Goal: Task Accomplishment & Management: Manage account settings

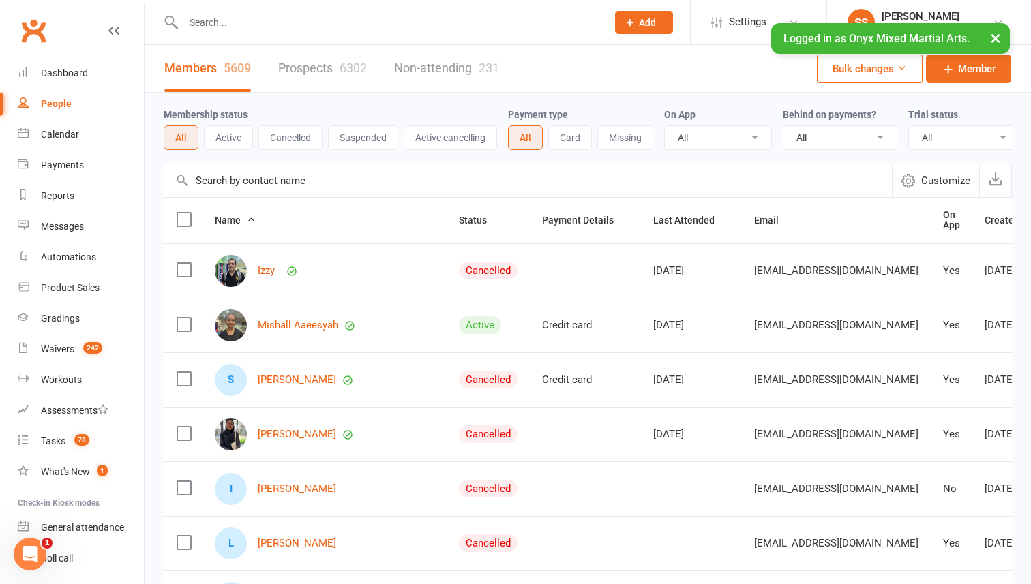
click at [480, 16] on input "text" at bounding box center [388, 22] width 418 height 19
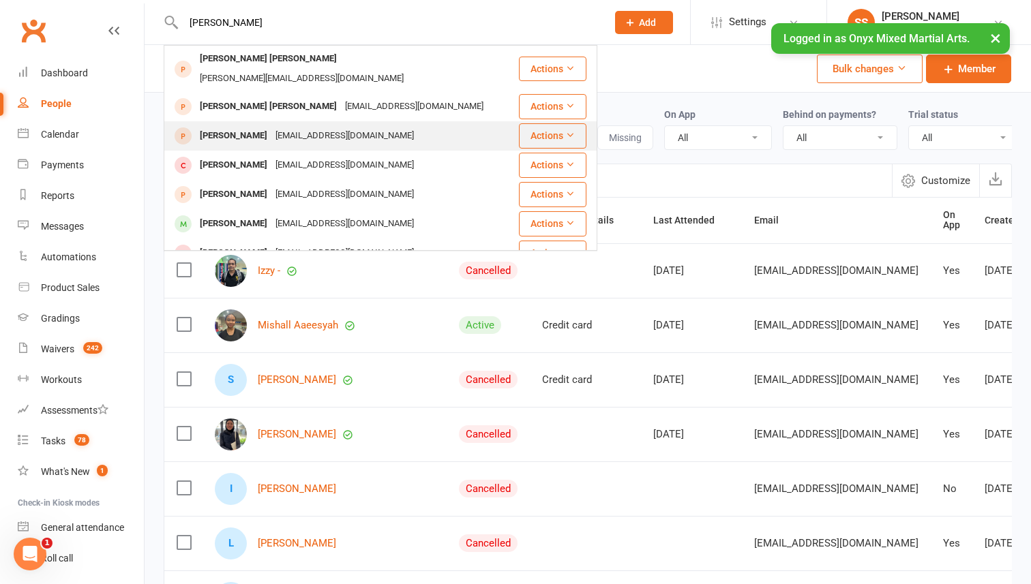
type input "[PERSON_NAME]"
click at [297, 126] on div "[EMAIL_ADDRESS][DOMAIN_NAME]" at bounding box center [344, 136] width 147 height 20
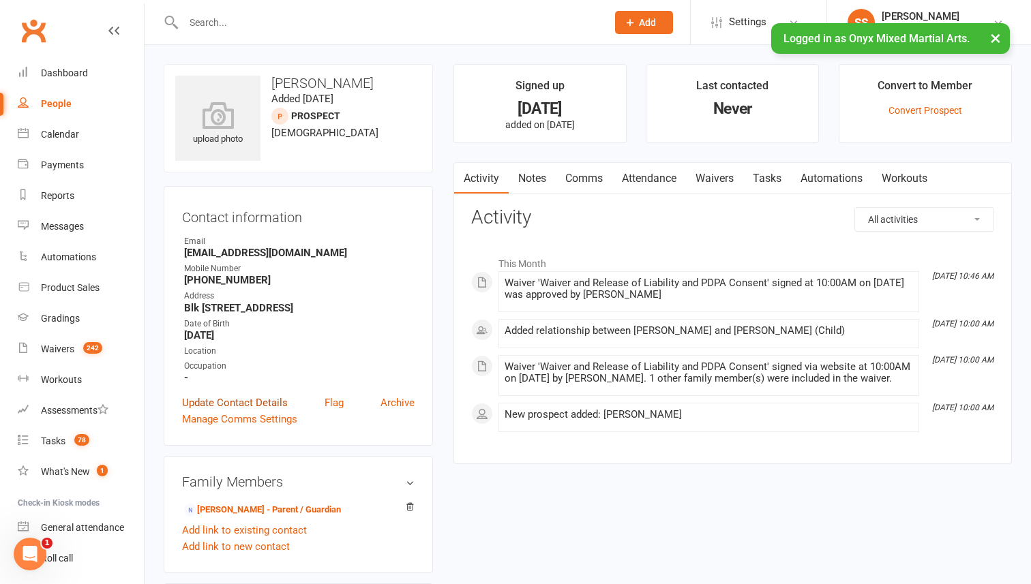
click at [237, 411] on link "Update Contact Details" at bounding box center [235, 403] width 106 height 16
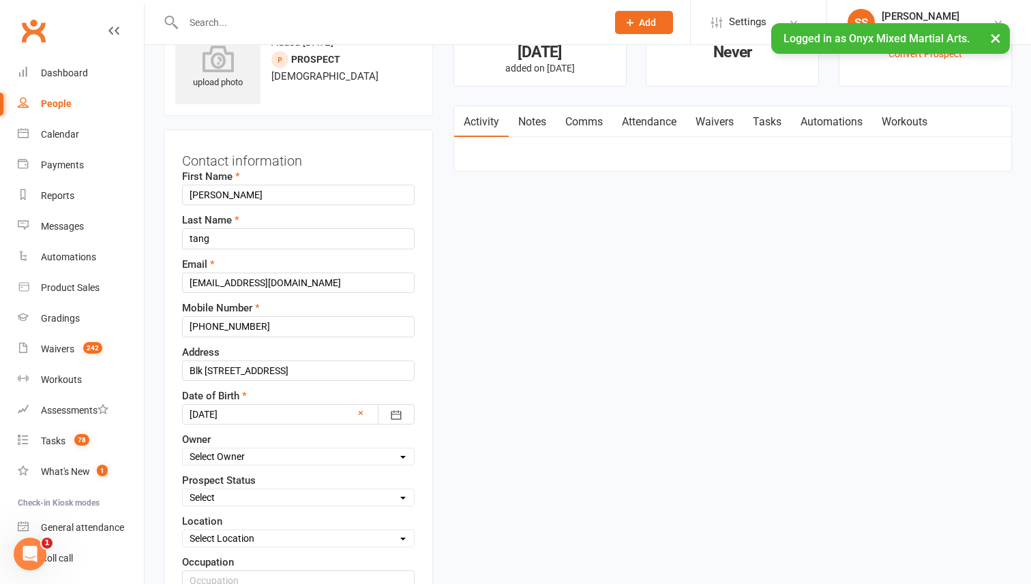
scroll to position [64, 0]
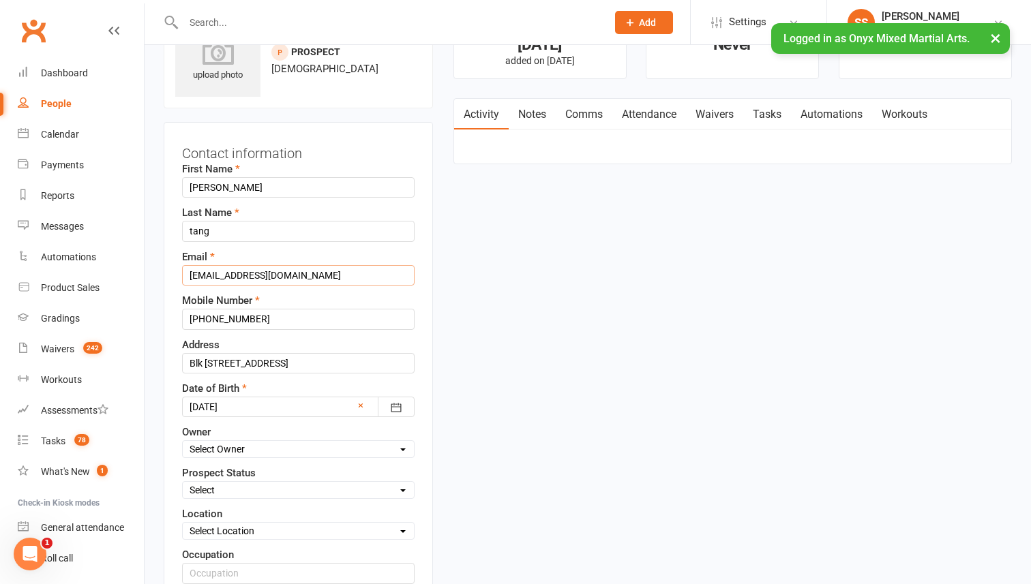
drag, startPoint x: 184, startPoint y: 274, endPoint x: 352, endPoint y: 281, distance: 167.9
click at [352, 281] on input "[EMAIL_ADDRESS][DOMAIN_NAME]" at bounding box center [298, 275] width 233 height 20
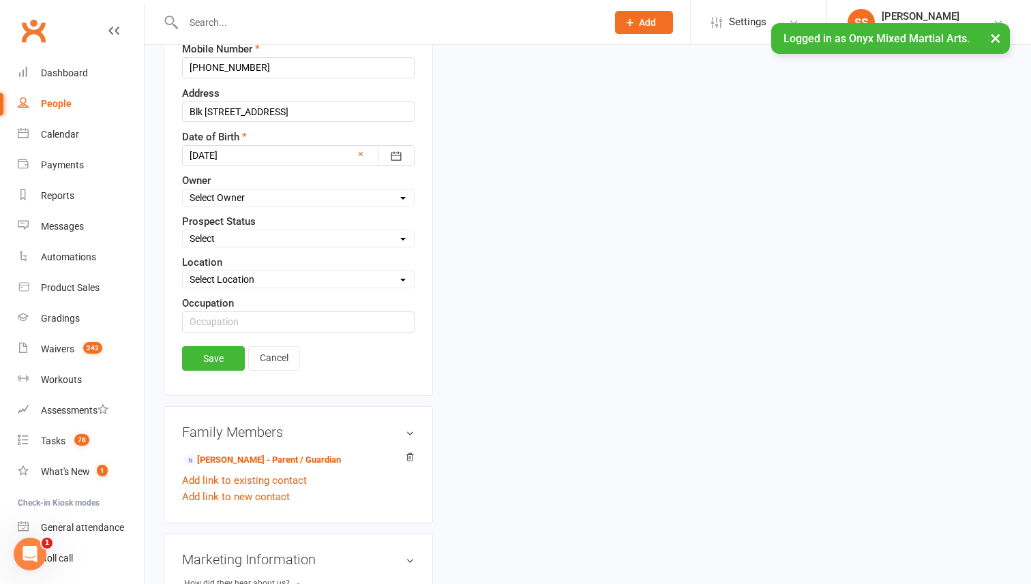
scroll to position [334, 0]
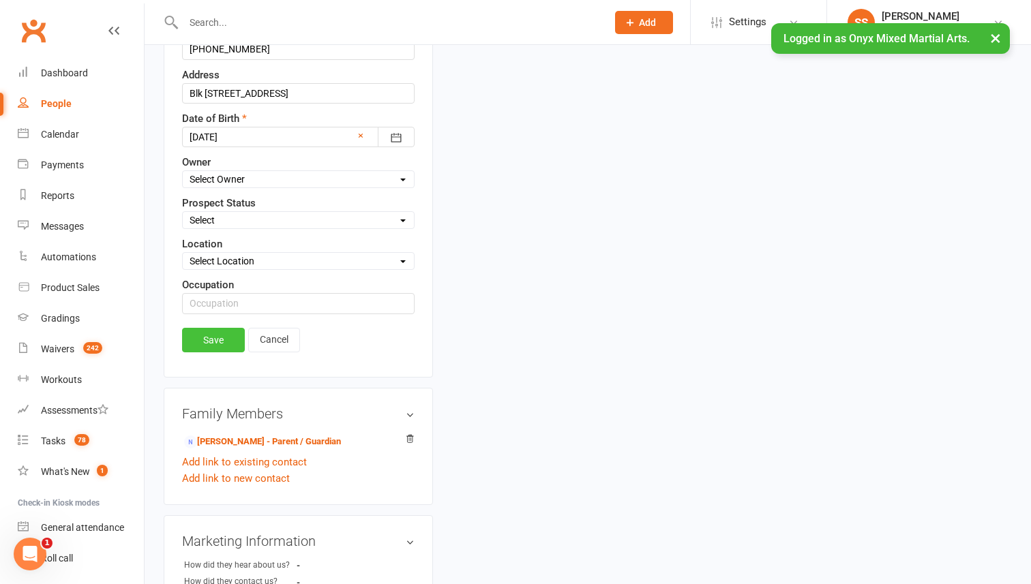
type input "[EMAIL_ADDRESS][DOMAIN_NAME]"
click at [213, 346] on link "Save" at bounding box center [213, 340] width 63 height 25
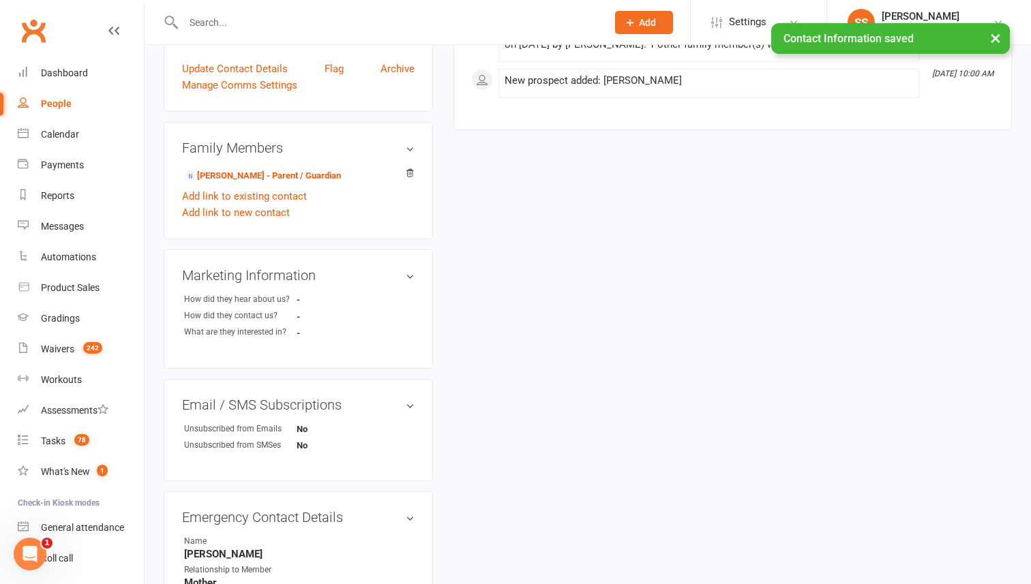
scroll to position [0, 0]
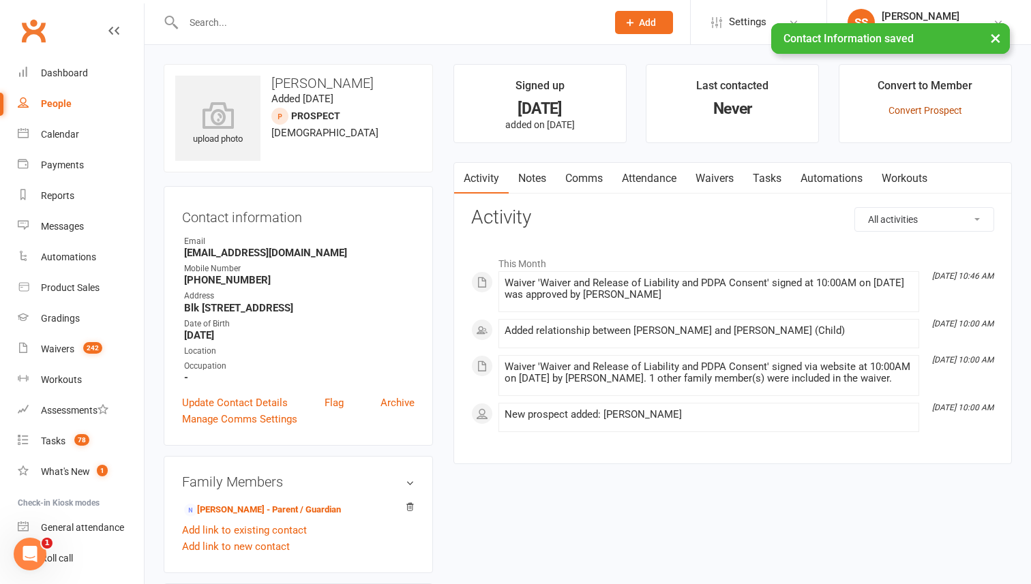
click at [904, 109] on link "Convert Prospect" at bounding box center [925, 110] width 74 height 11
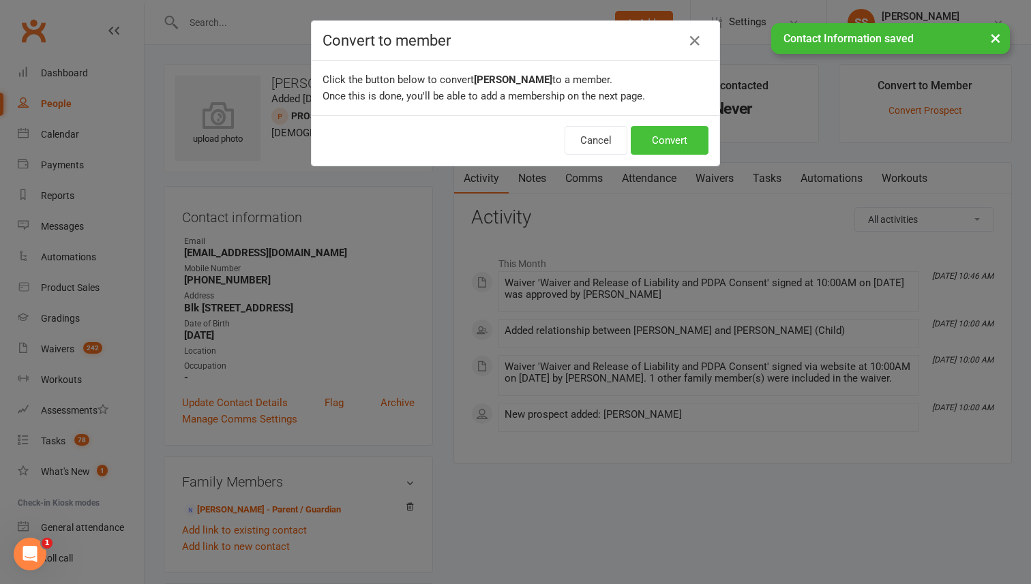
click at [661, 140] on button "Convert" at bounding box center [670, 140] width 78 height 29
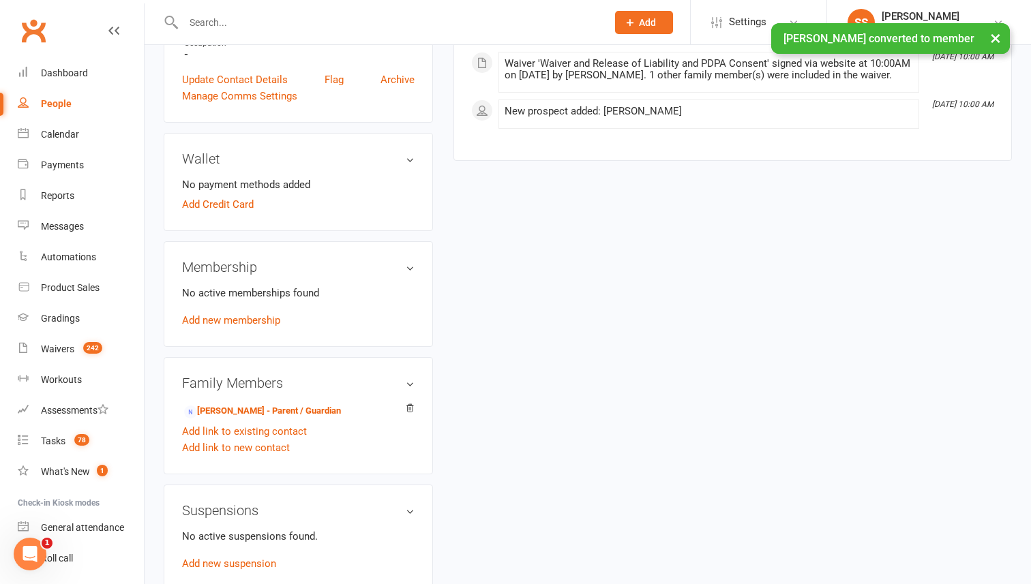
scroll to position [373, 0]
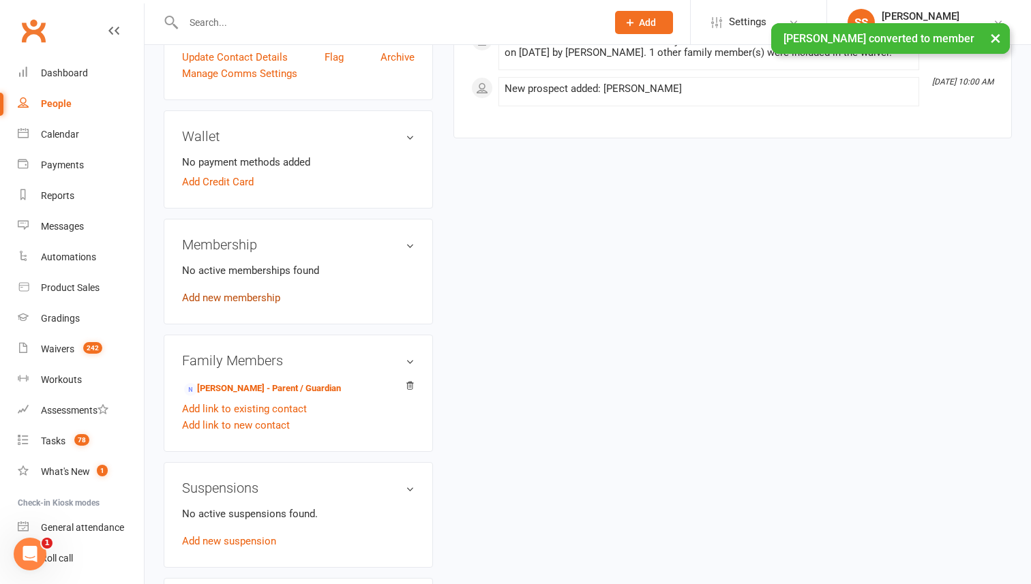
click at [228, 304] on link "Add new membership" at bounding box center [231, 298] width 98 height 12
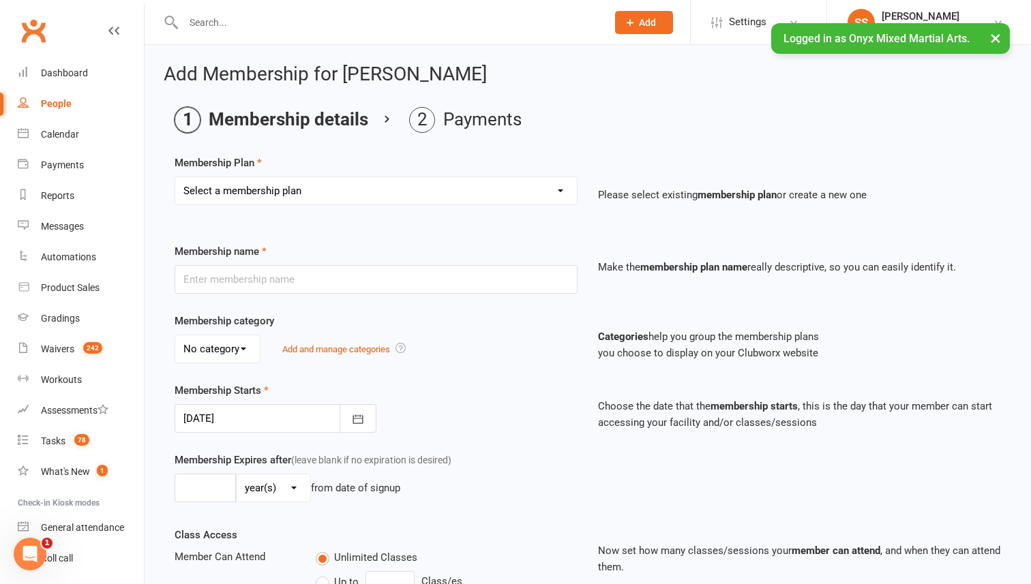
click at [353, 198] on select "Select a membership plan Create new Membership Plan 24 West 1 Month - Guest 23 …" at bounding box center [376, 190] width 402 height 27
select select "95"
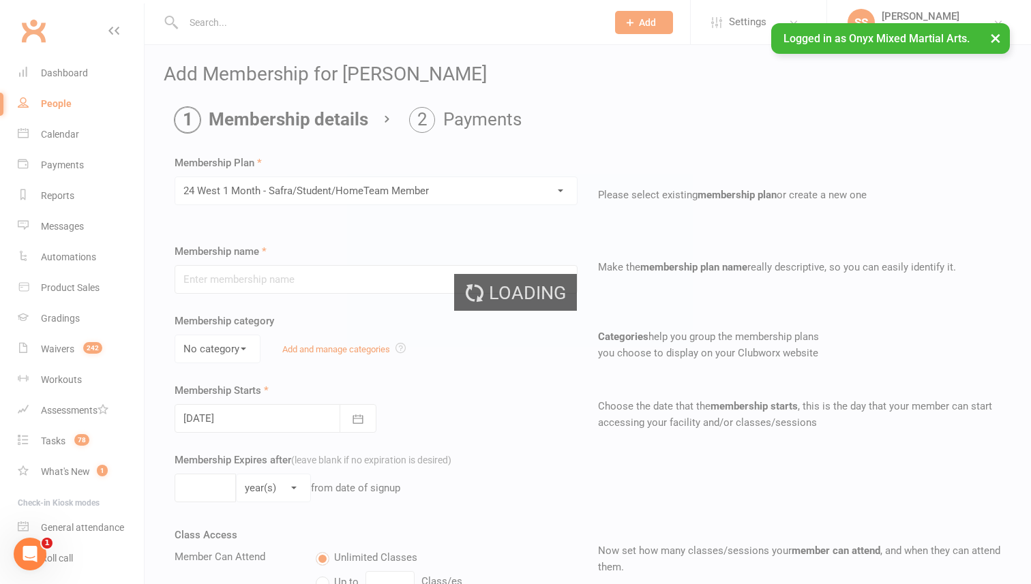
type input "24 West 1 Month - Safra/Student/HomeTeam Member"
select select "6"
type input "1"
select select "2"
type input "4"
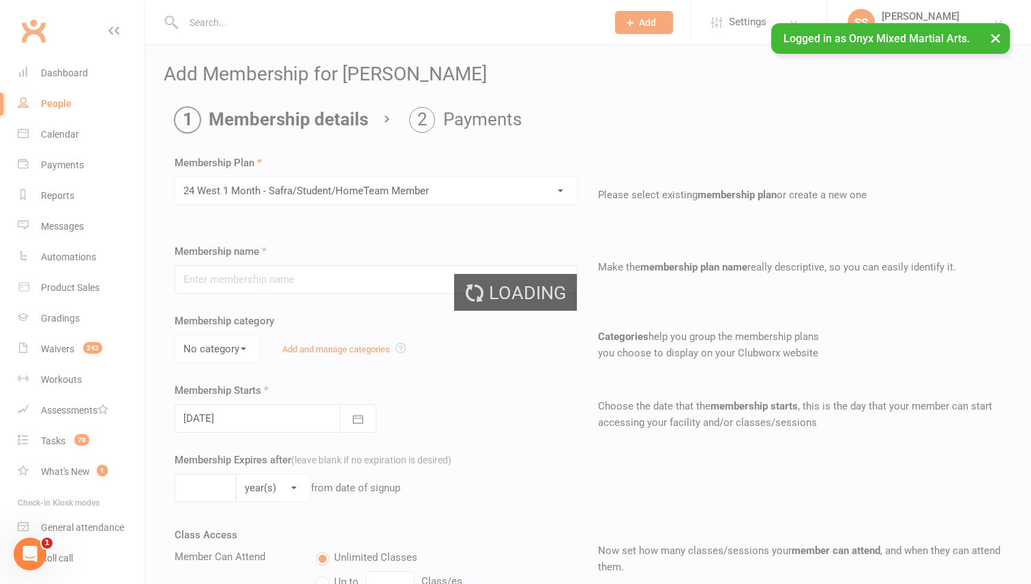
type input "2"
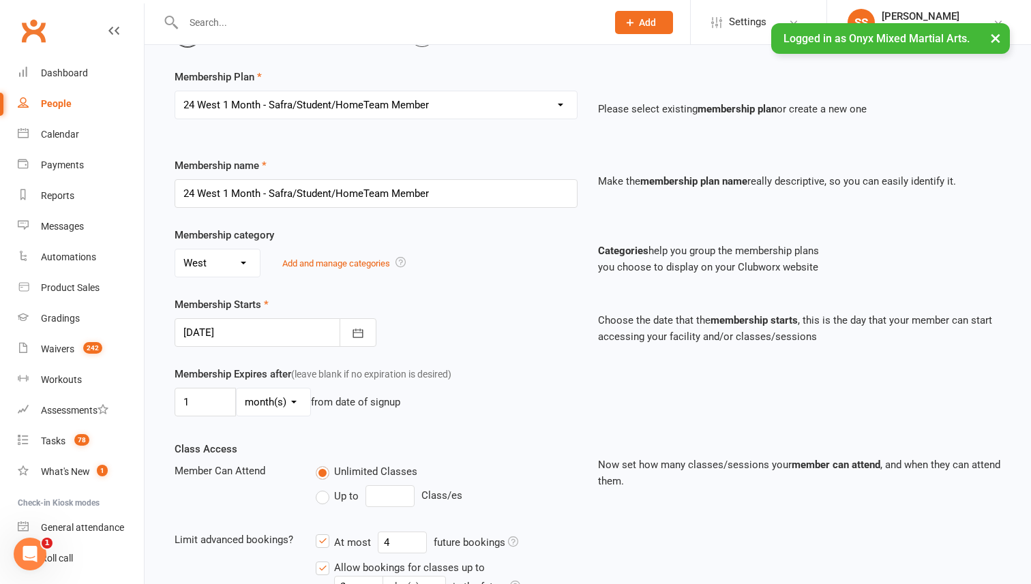
scroll to position [89, 0]
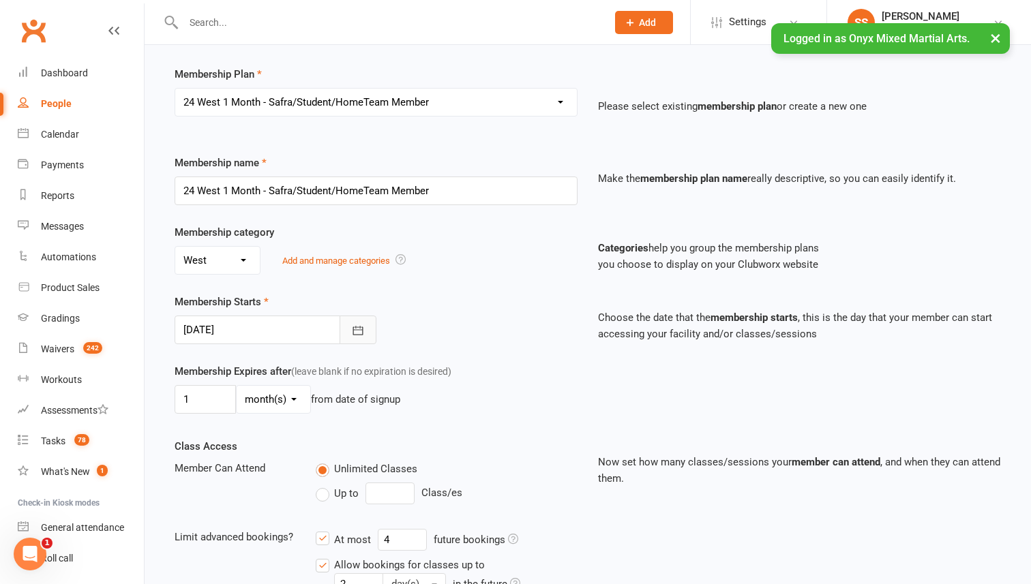
click at [359, 338] on button "button" at bounding box center [358, 330] width 37 height 29
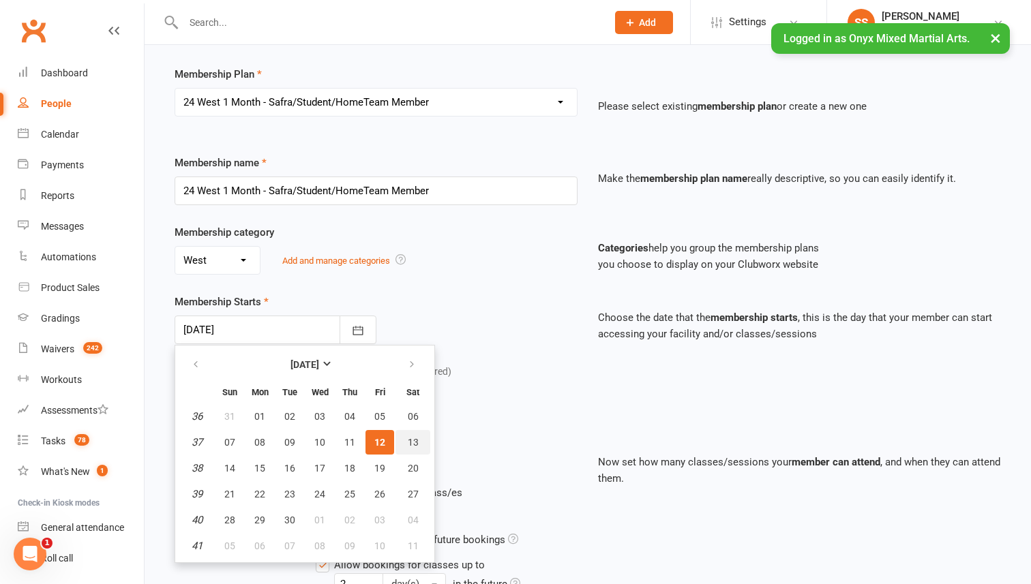
click at [408, 439] on span "13" at bounding box center [413, 442] width 11 height 11
type input "[DATE]"
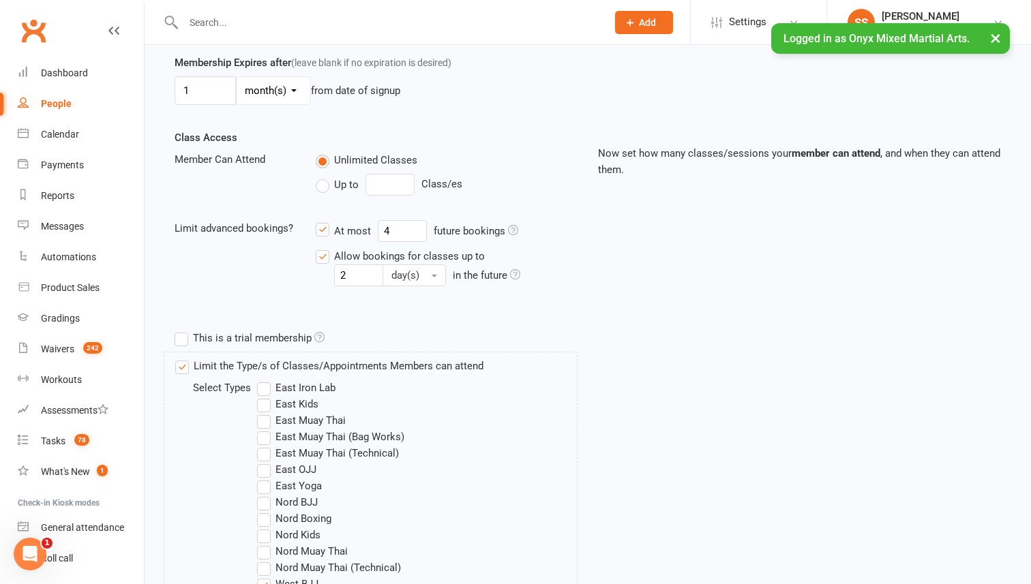
scroll to position [752, 0]
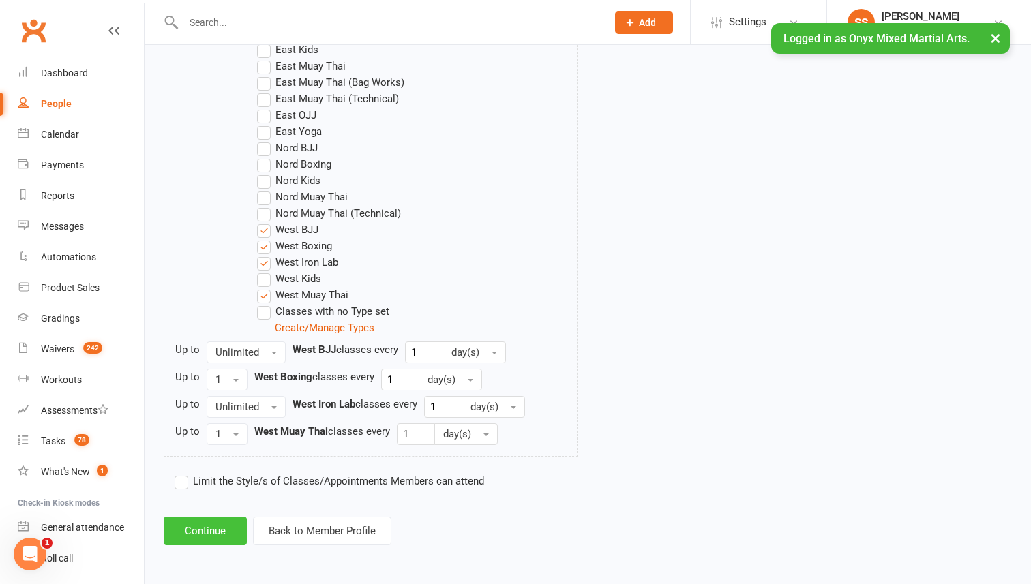
click at [207, 535] on button "Continue" at bounding box center [205, 531] width 83 height 29
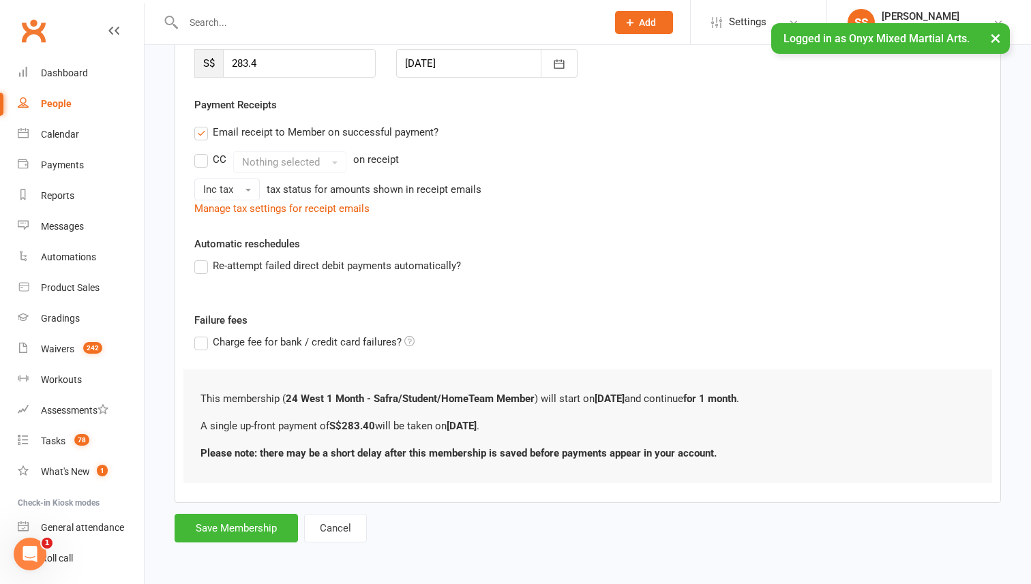
scroll to position [0, 0]
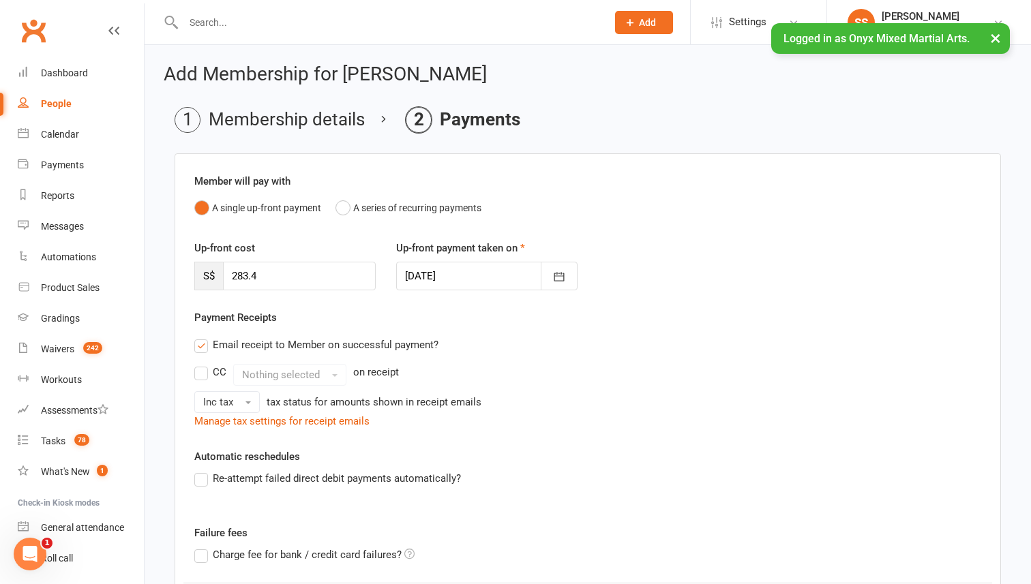
click at [503, 287] on div at bounding box center [486, 276] width 181 height 29
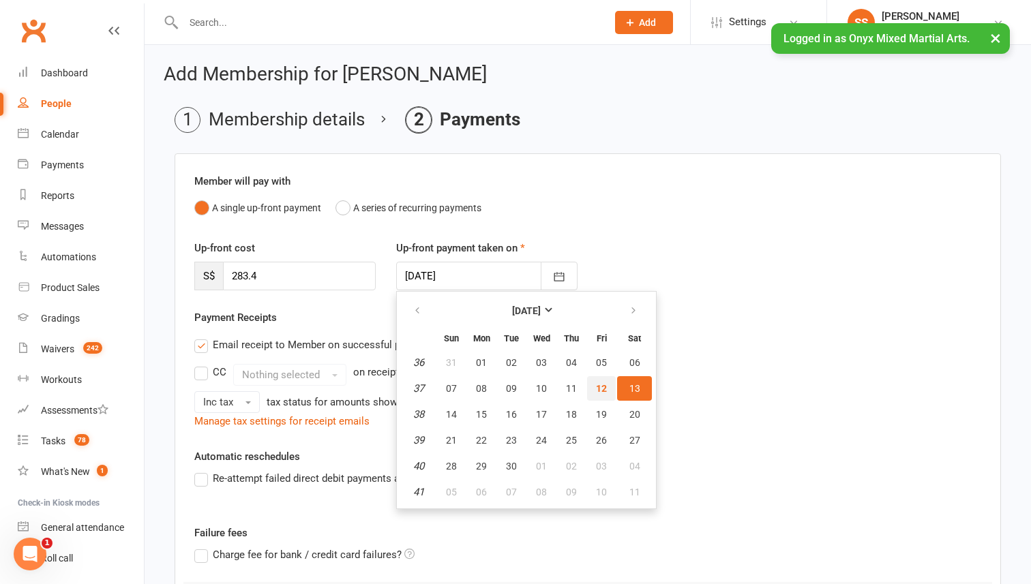
click at [605, 383] on span "12" at bounding box center [601, 388] width 11 height 11
type input "[DATE]"
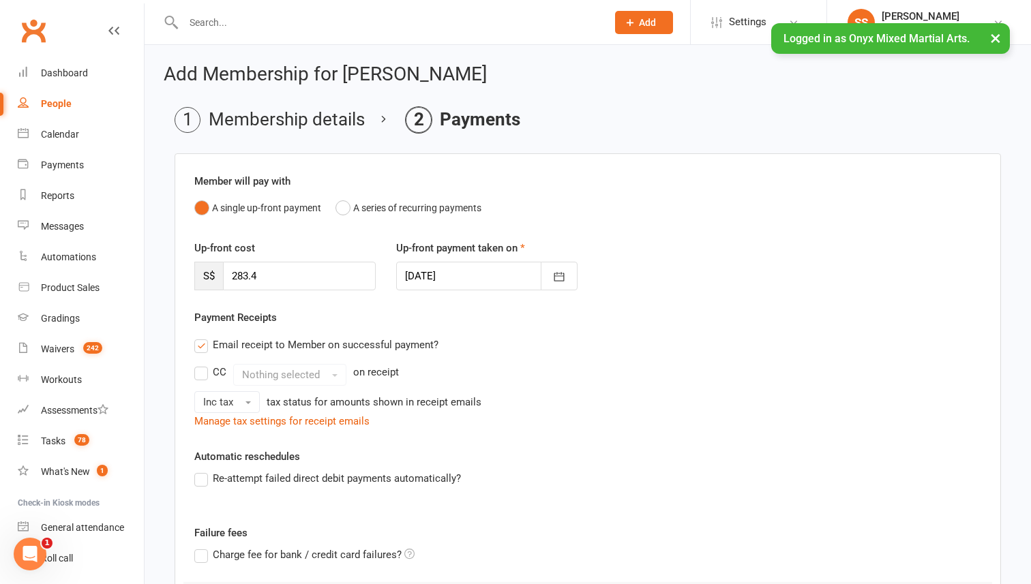
scroll to position [213, 0]
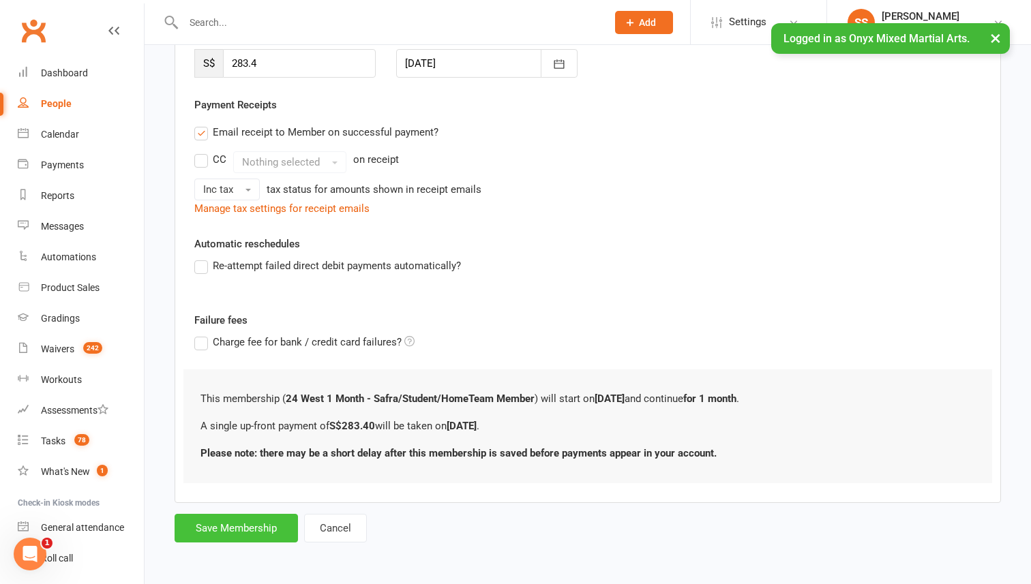
click at [220, 533] on button "Save Membership" at bounding box center [236, 528] width 123 height 29
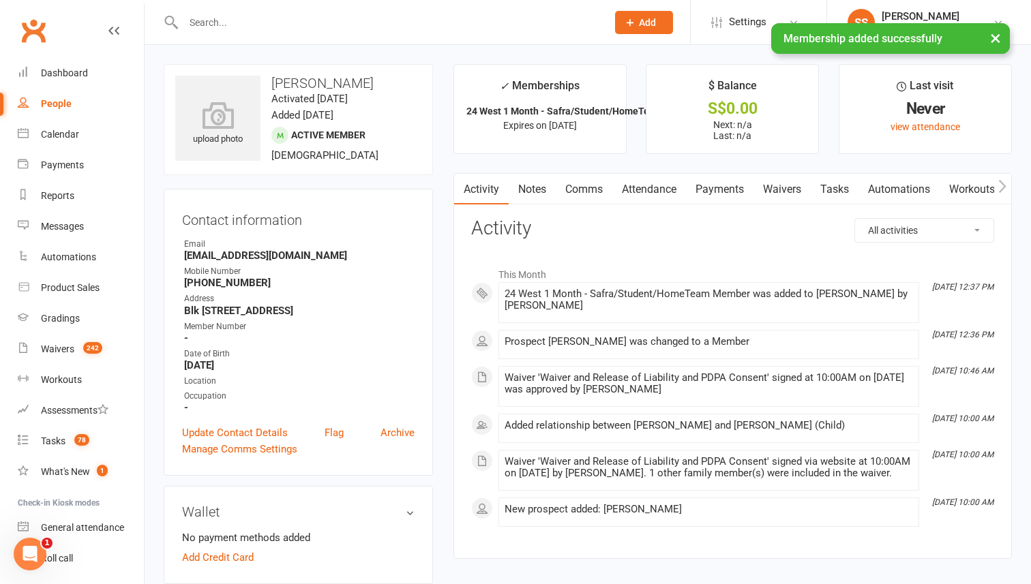
click at [717, 190] on link "Payments" at bounding box center [720, 189] width 68 height 31
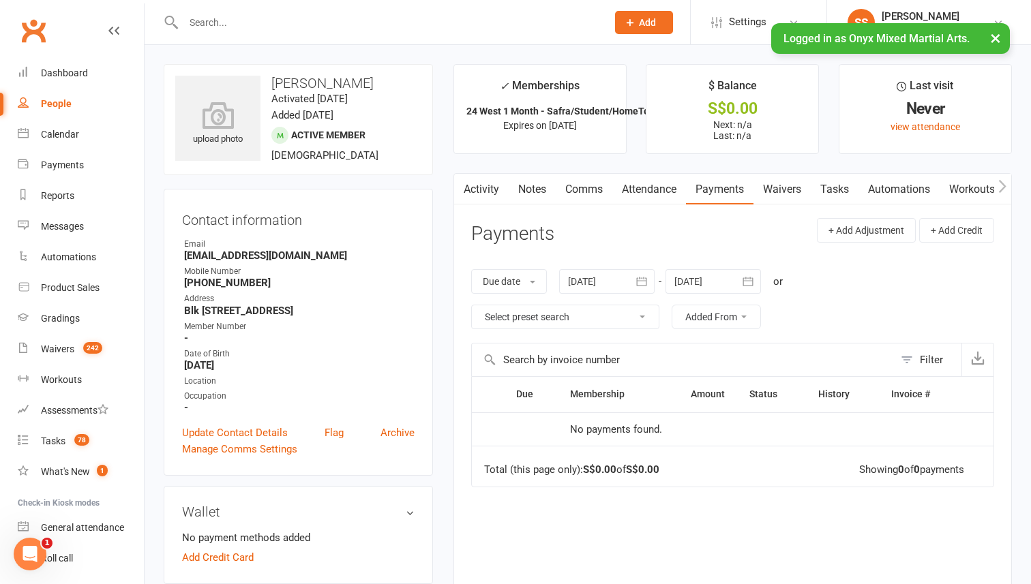
click at [623, 275] on div at bounding box center [606, 281] width 95 height 25
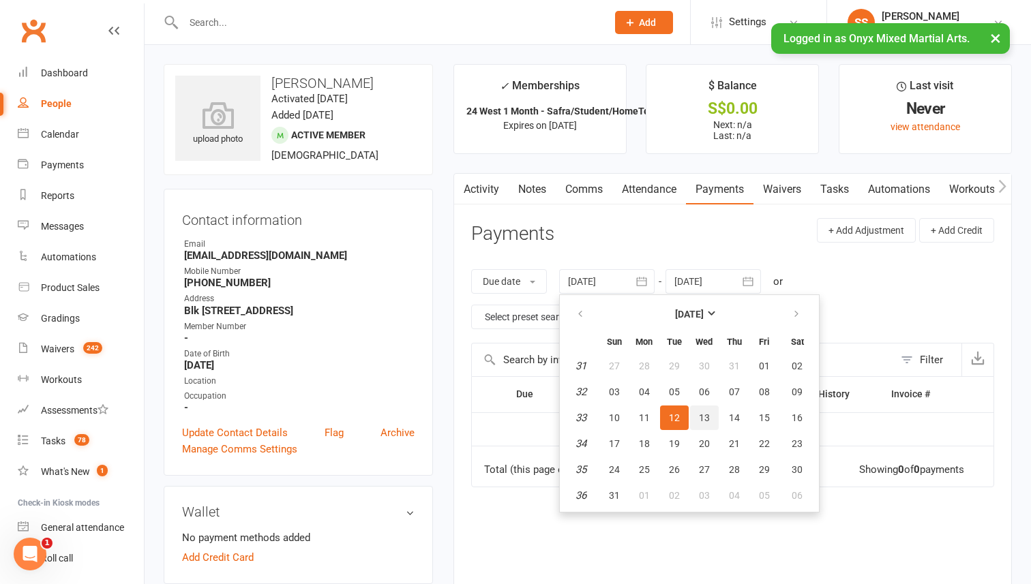
click at [702, 414] on span "13" at bounding box center [704, 418] width 11 height 11
type input "[DATE]"
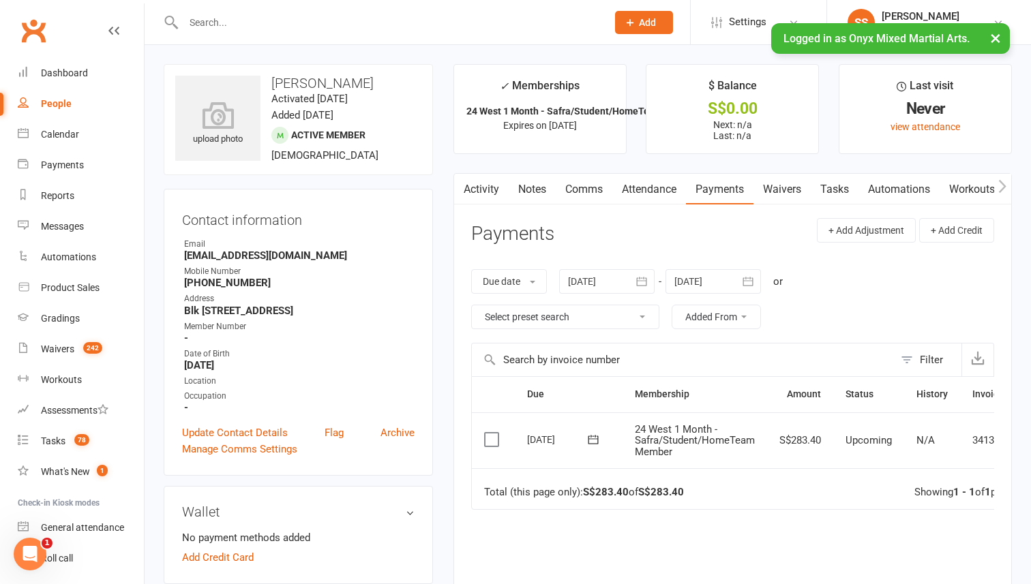
scroll to position [0, 74]
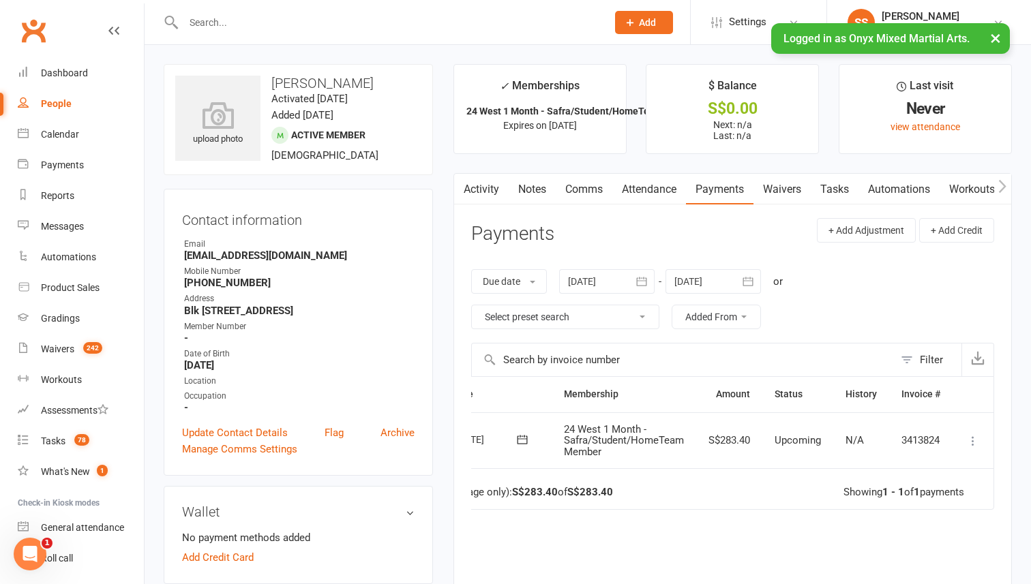
click at [978, 438] on icon at bounding box center [973, 441] width 14 height 14
click at [934, 522] on link "Mark as Paid (Other)" at bounding box center [913, 522] width 135 height 27
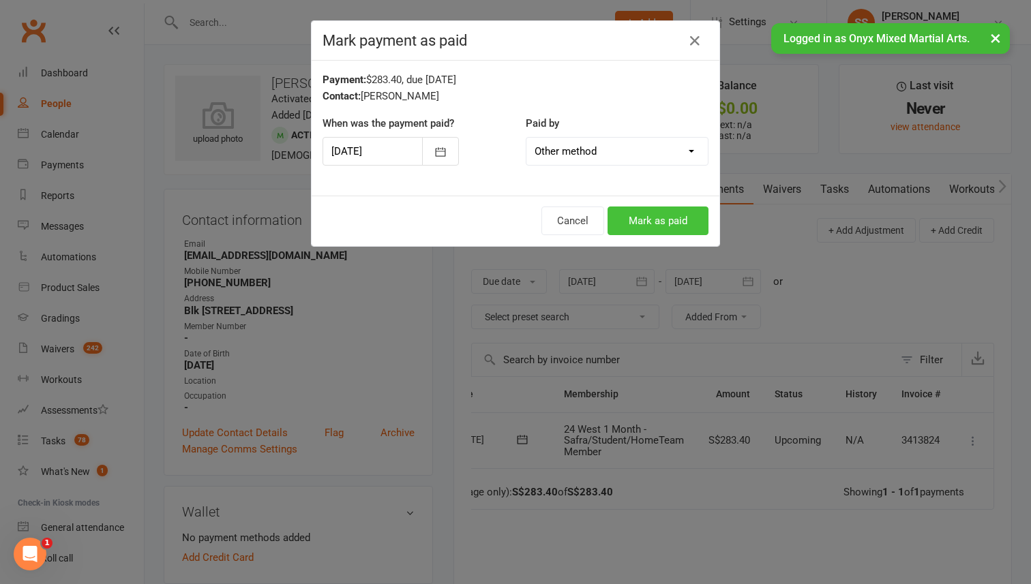
click at [670, 231] on button "Mark as paid" at bounding box center [658, 221] width 101 height 29
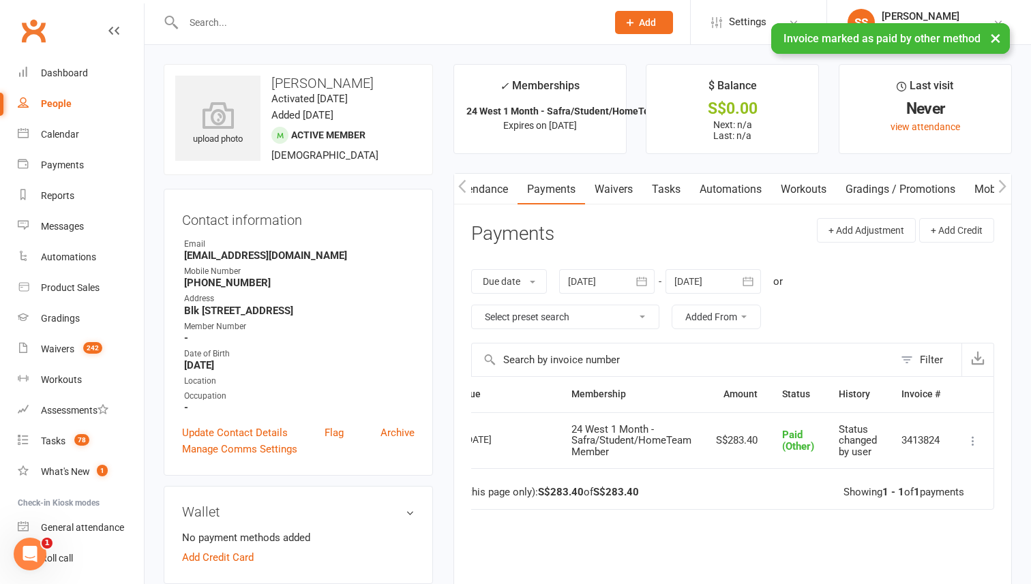
scroll to position [0, 289]
click at [876, 187] on link "Mobile App" at bounding box center [887, 189] width 74 height 31
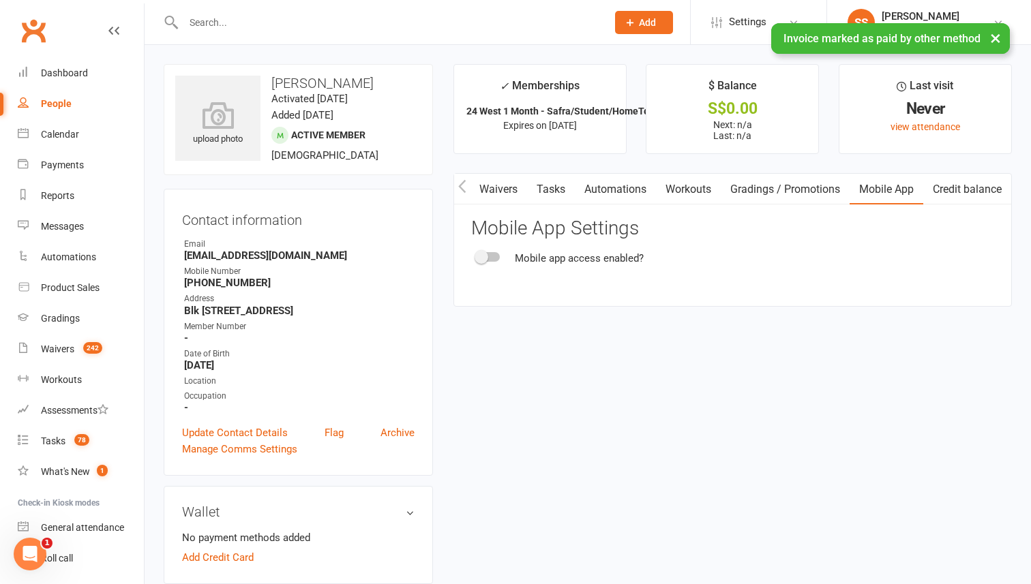
click at [494, 256] on div at bounding box center [488, 257] width 23 height 10
click at [477, 255] on input "checkbox" at bounding box center [477, 255] width 0 height 0
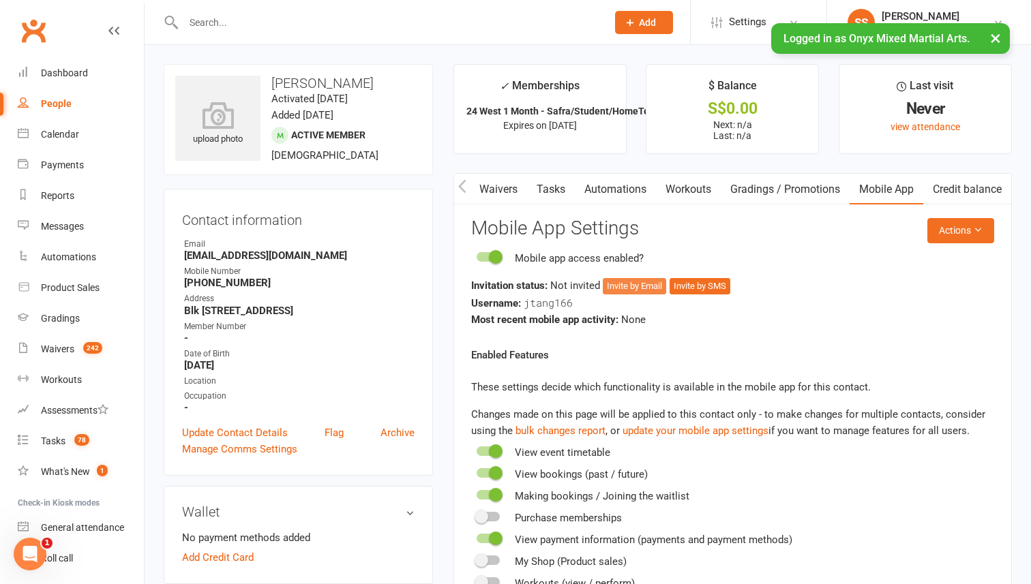
click at [655, 283] on button "Invite by Email" at bounding box center [634, 286] width 63 height 16
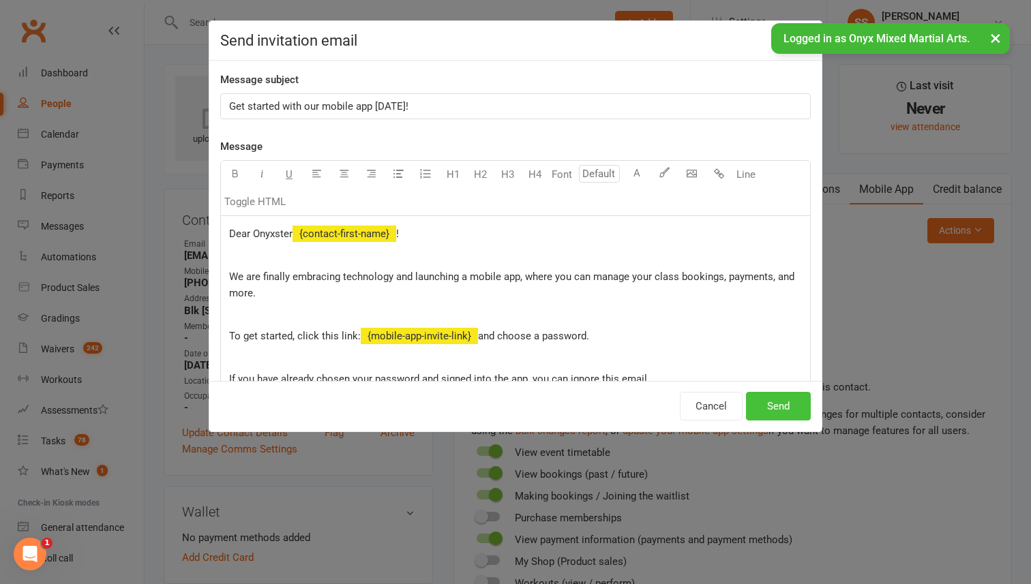
click at [760, 403] on button "Send" at bounding box center [778, 406] width 65 height 29
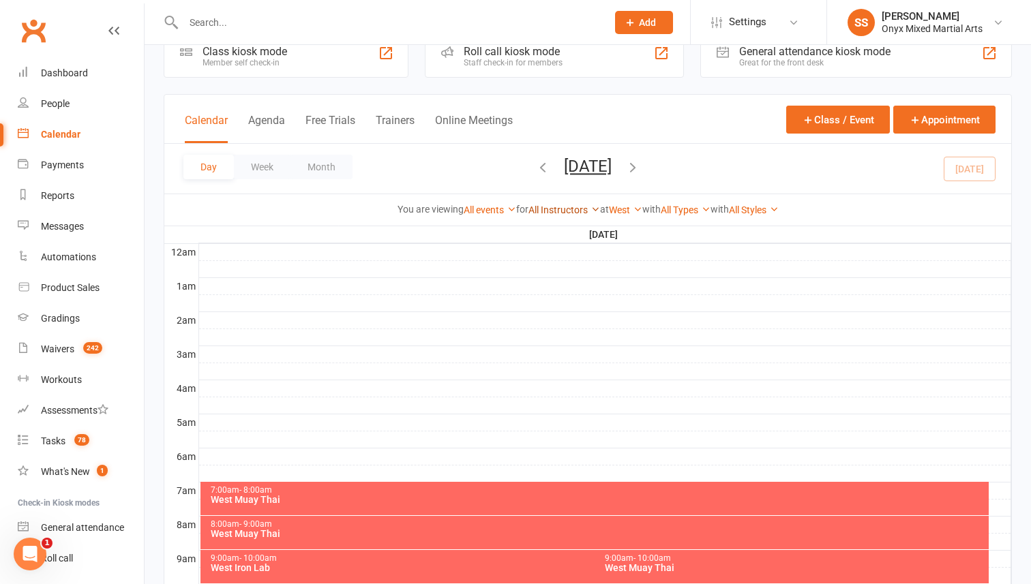
scroll to position [53, 0]
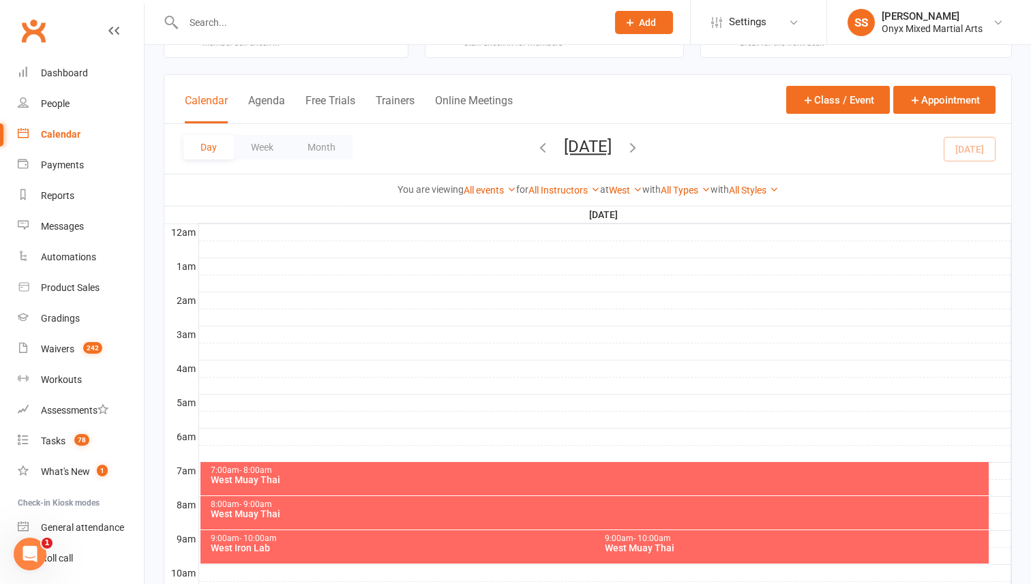
click at [640, 147] on icon "button" at bounding box center [632, 147] width 15 height 15
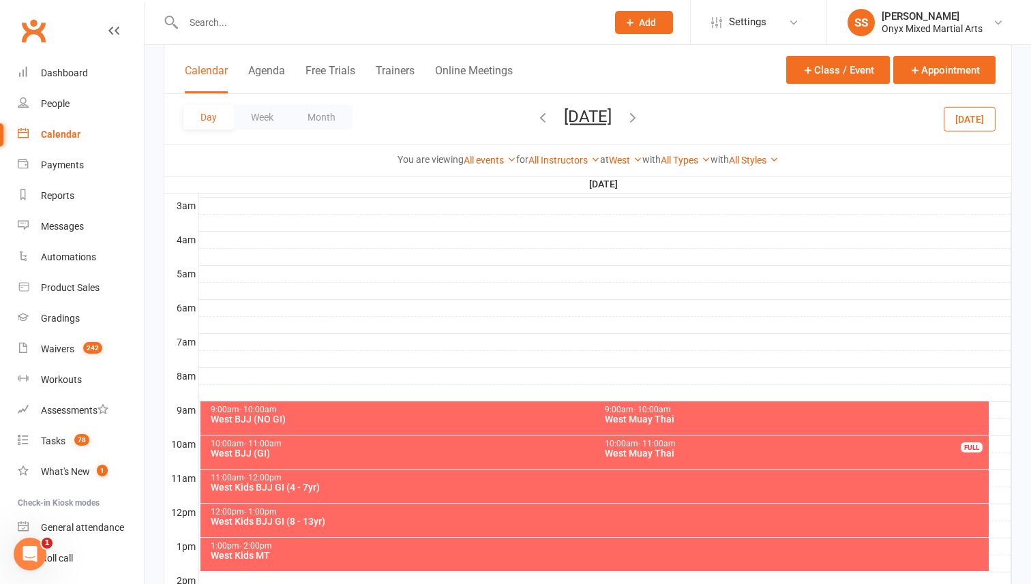
scroll to position [185, 0]
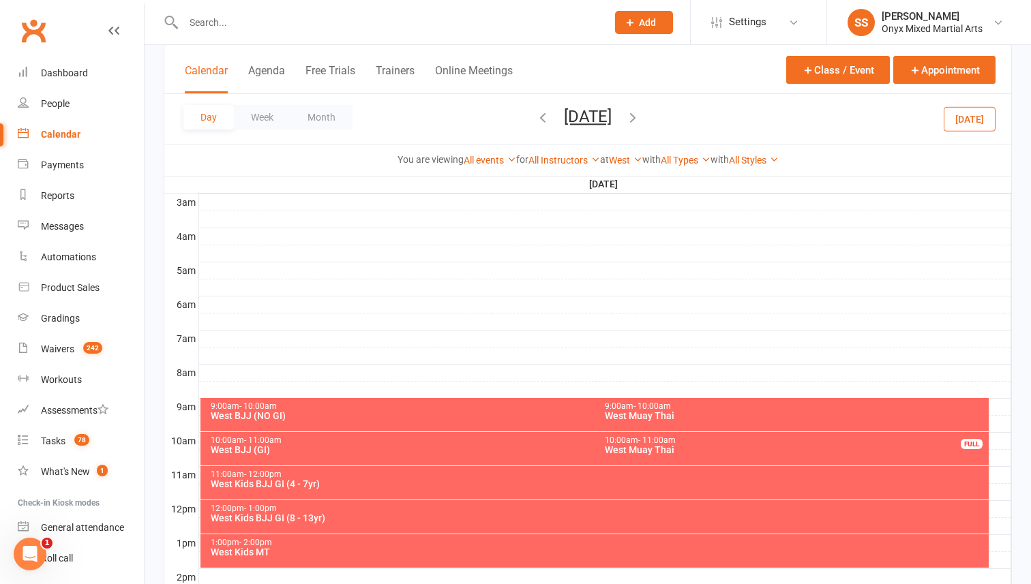
click at [639, 401] on div "9:00am - 10:00am West Muay Thai" at bounding box center [792, 414] width 394 height 33
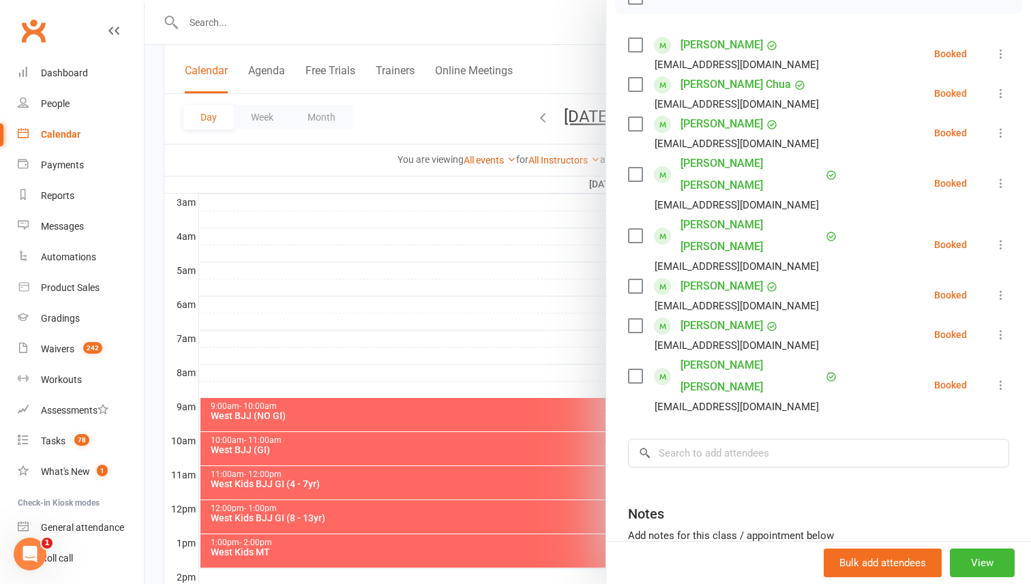
scroll to position [233, 0]
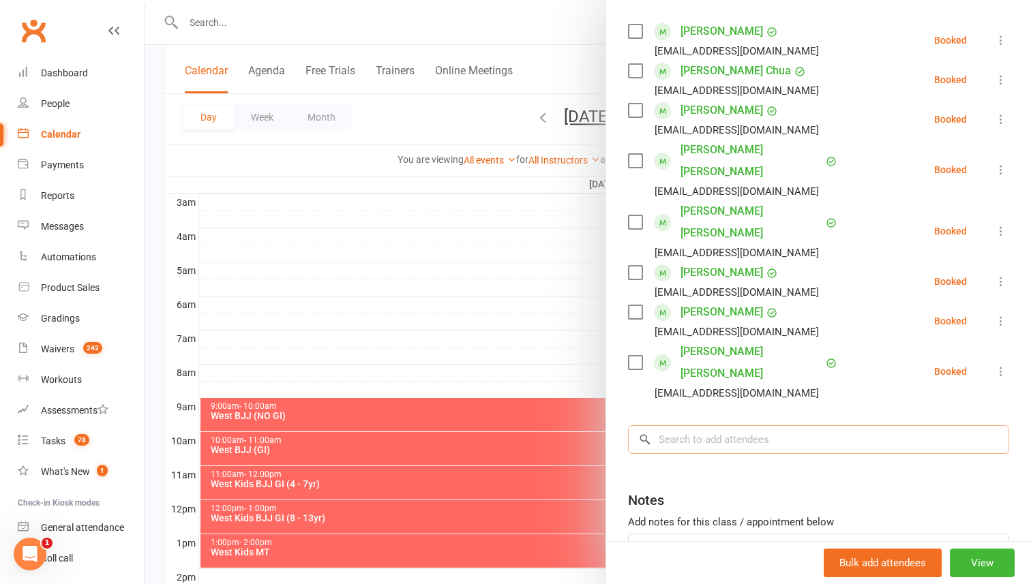
click at [717, 425] on input "search" at bounding box center [818, 439] width 381 height 29
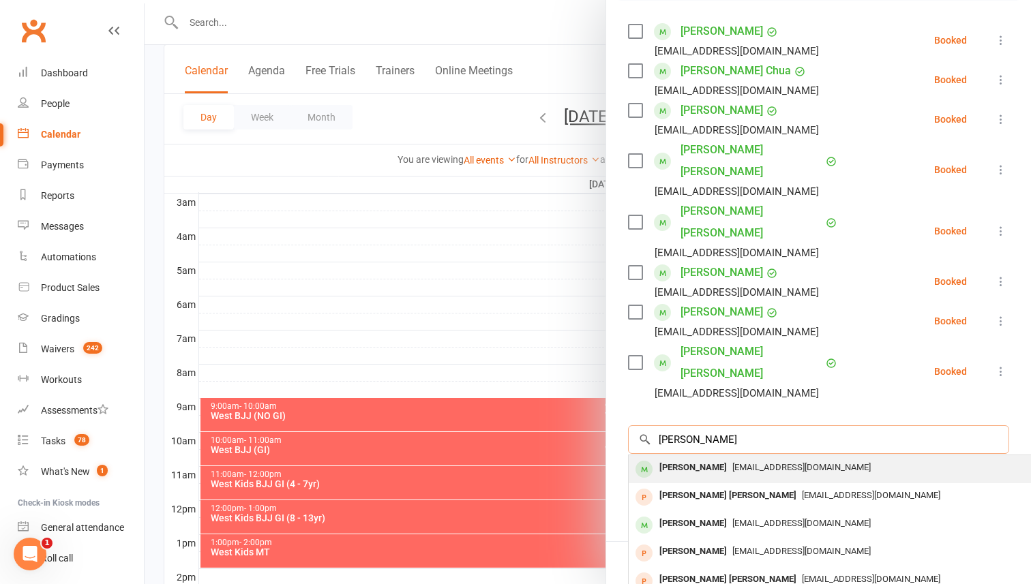
type input "jing wen"
click at [715, 458] on div "[PERSON_NAME]" at bounding box center [693, 468] width 78 height 20
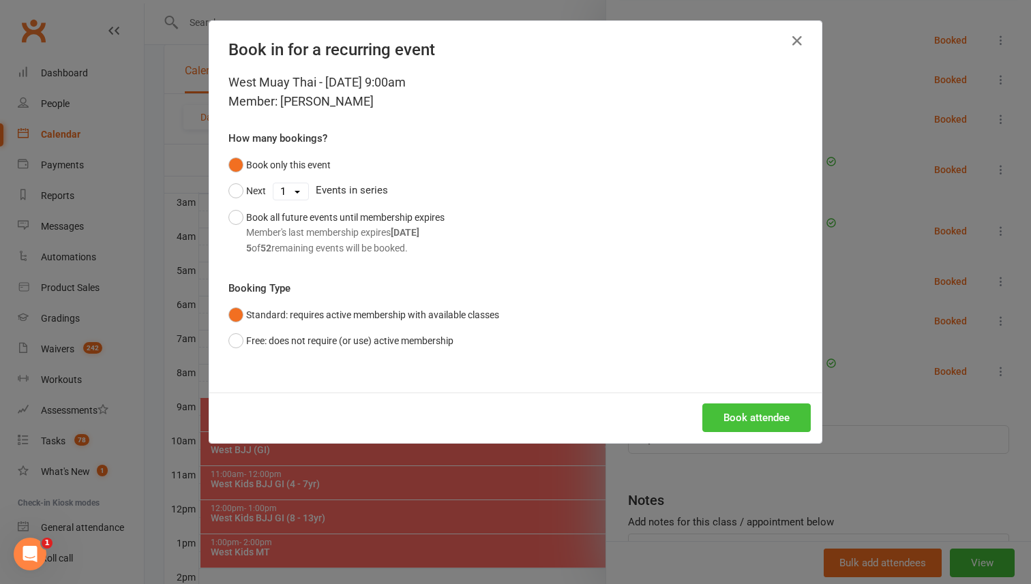
click at [753, 421] on button "Book attendee" at bounding box center [756, 418] width 108 height 29
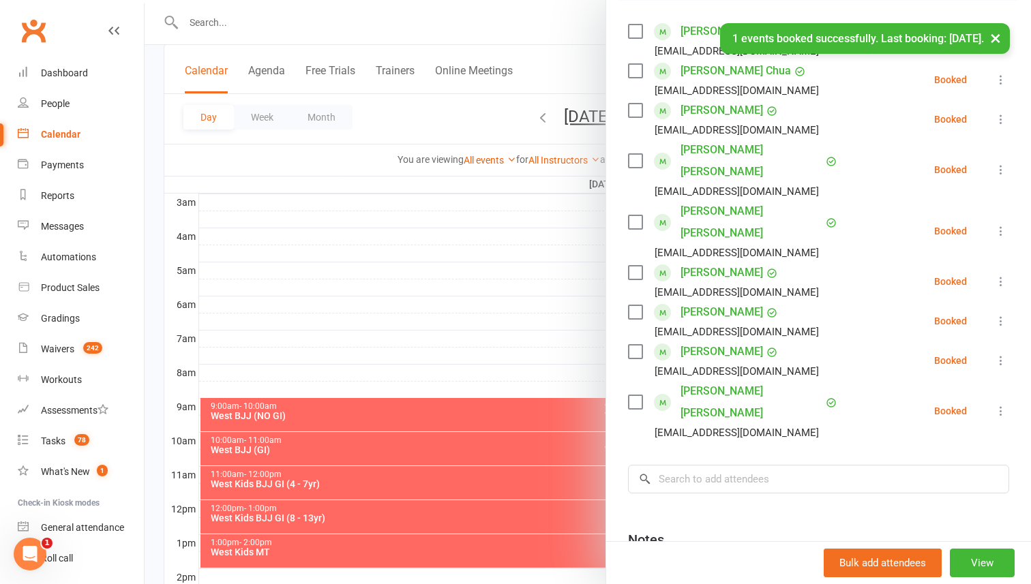
click at [469, 389] on div at bounding box center [588, 292] width 886 height 584
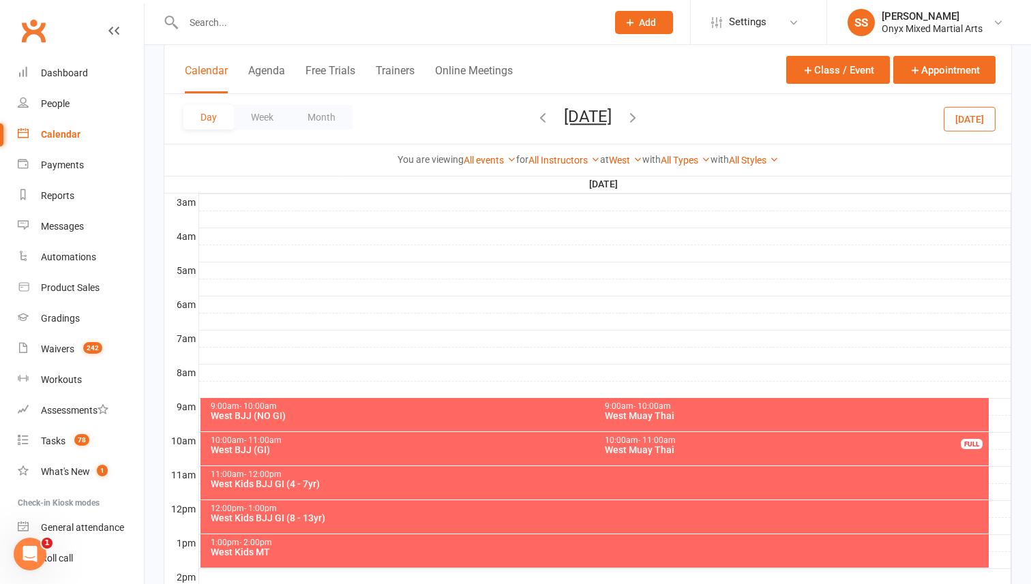
click at [535, 122] on icon "button" at bounding box center [542, 117] width 15 height 15
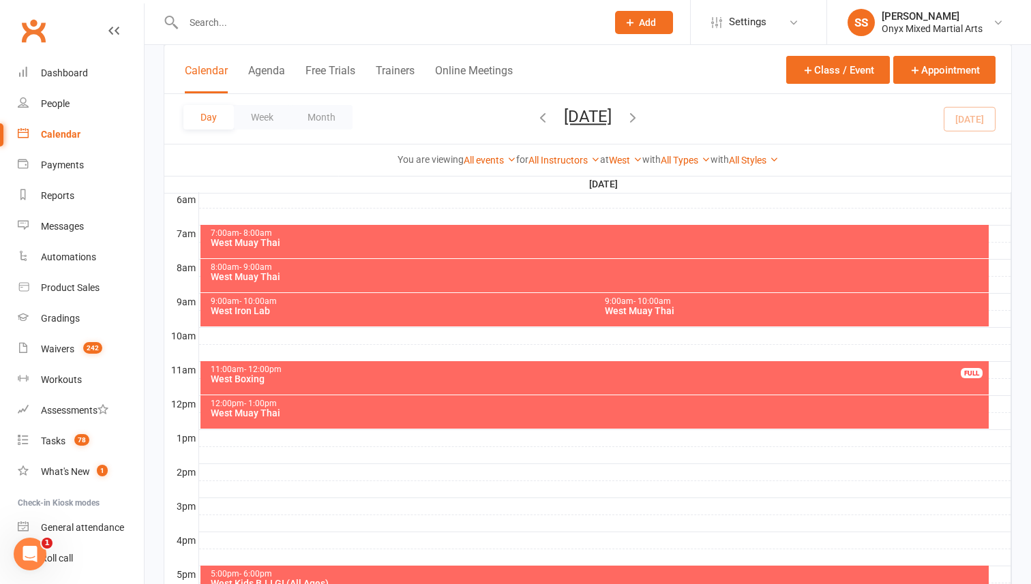
scroll to position [307, 0]
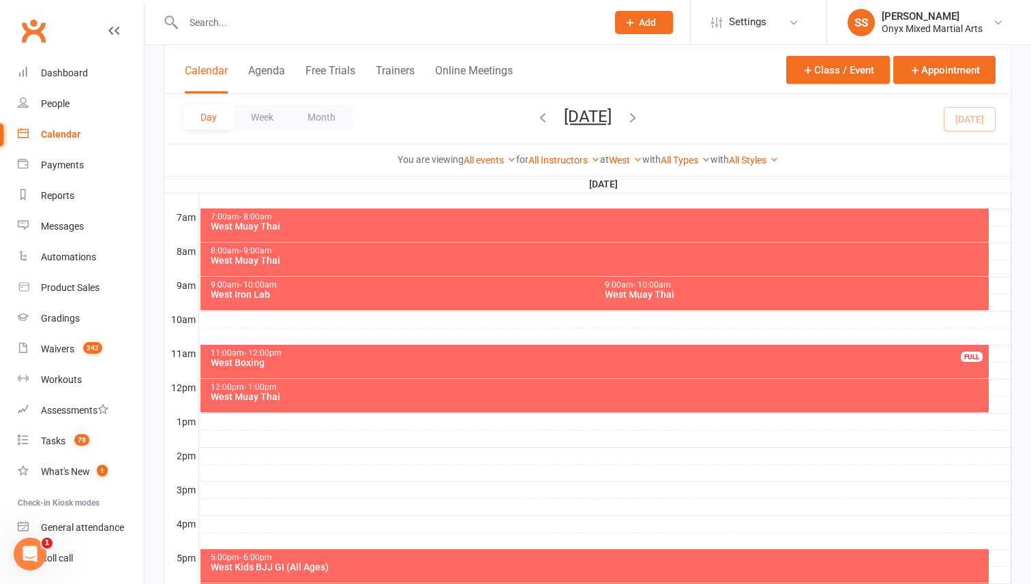
click at [481, 395] on div "West Muay Thai" at bounding box center [598, 397] width 777 height 10
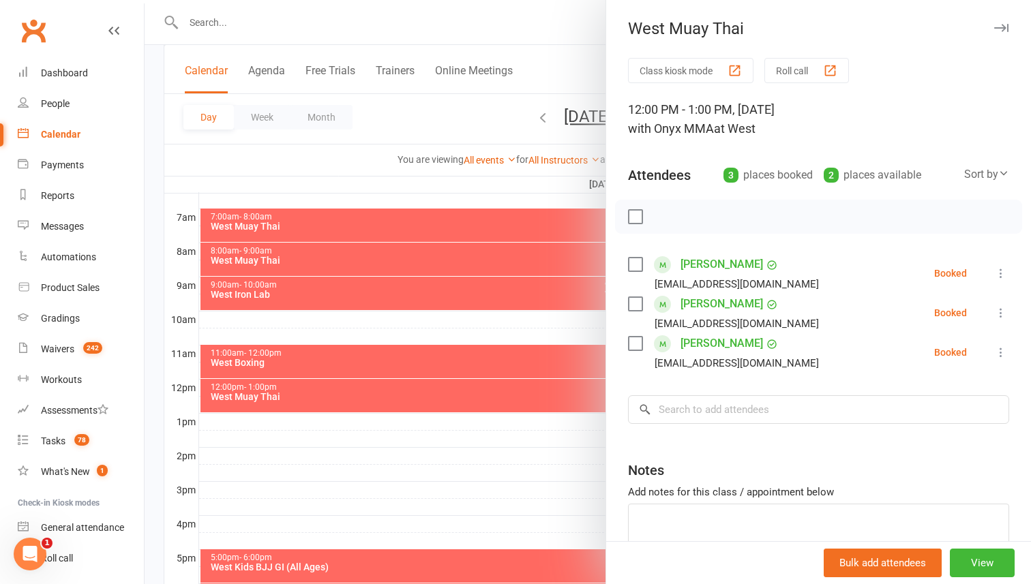
click at [631, 214] on label at bounding box center [635, 217] width 14 height 14
click at [664, 217] on icon "button" at bounding box center [664, 217] width 1 height 1
click at [632, 216] on label at bounding box center [635, 217] width 14 height 14
